Goal: Navigation & Orientation: Find specific page/section

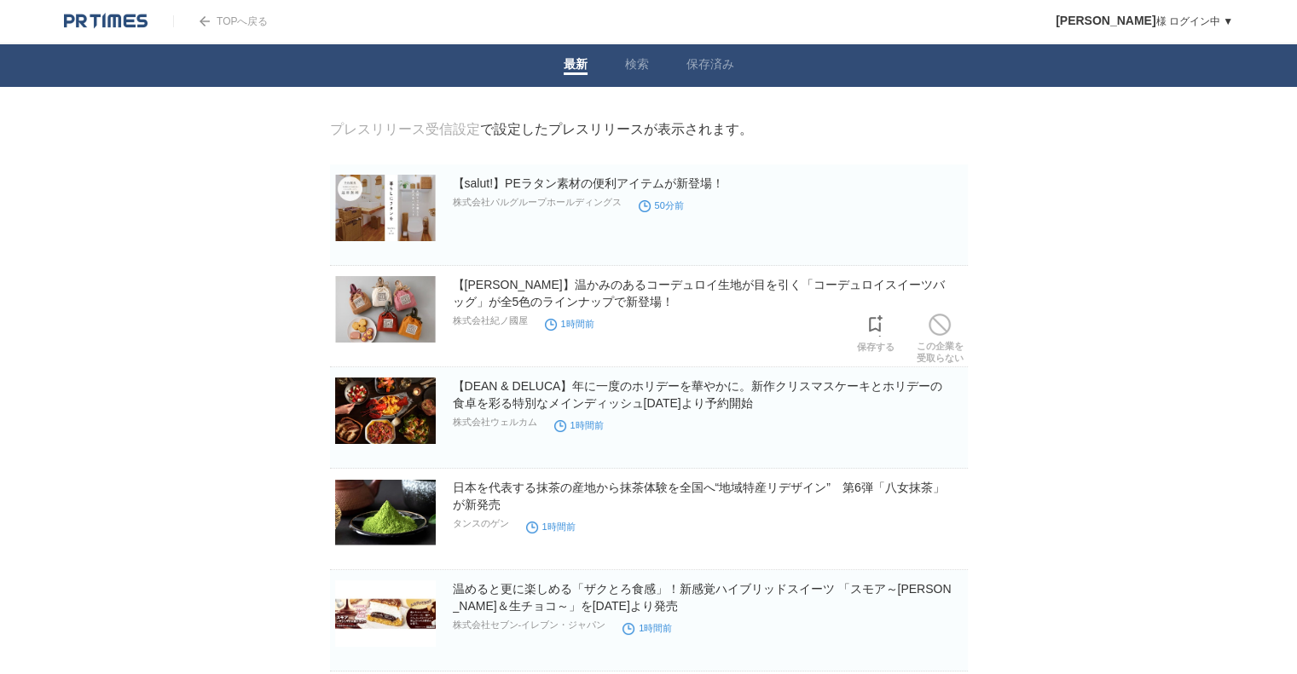
click at [390, 309] on img at bounding box center [385, 309] width 101 height 66
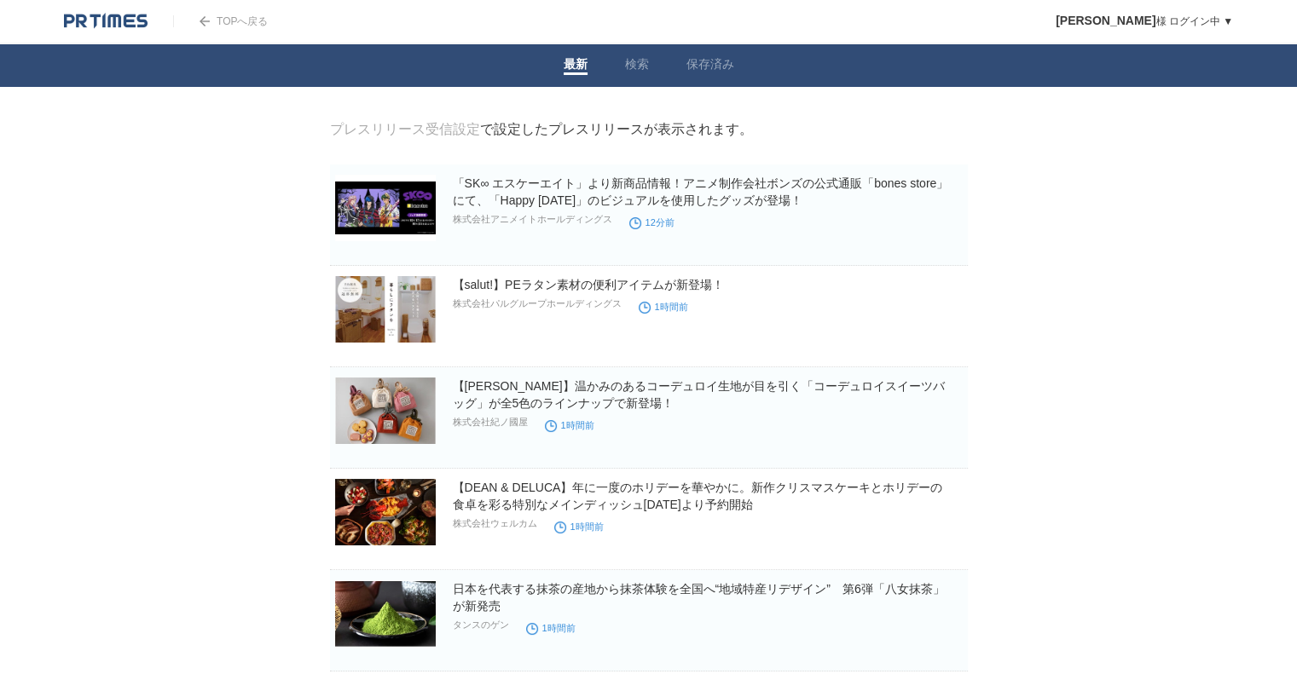
drag, startPoint x: 0, startPoint y: 0, endPoint x: 181, endPoint y: 156, distance: 238.7
click at [357, 207] on img at bounding box center [385, 208] width 101 height 66
